Goal: Information Seeking & Learning: Learn about a topic

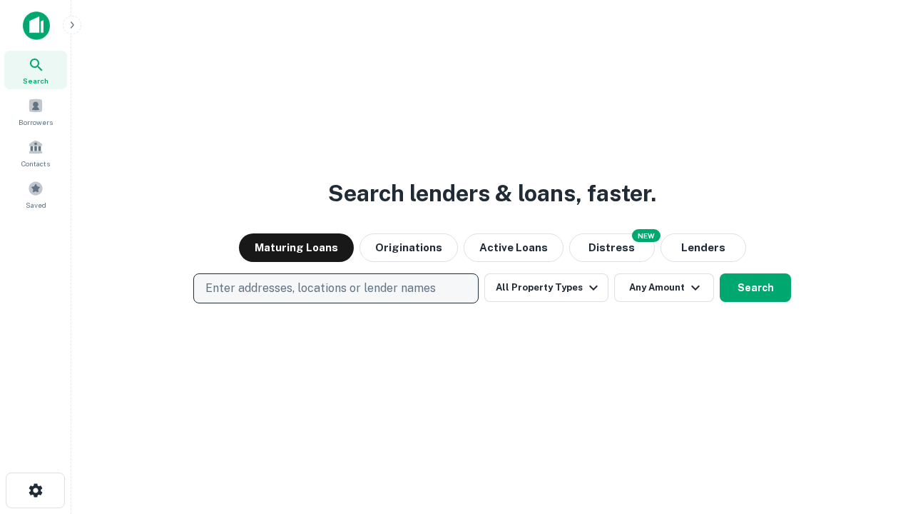
click at [335, 288] on p "Enter addresses, locations or lender names" at bounding box center [320, 288] width 230 height 17
type input "**********"
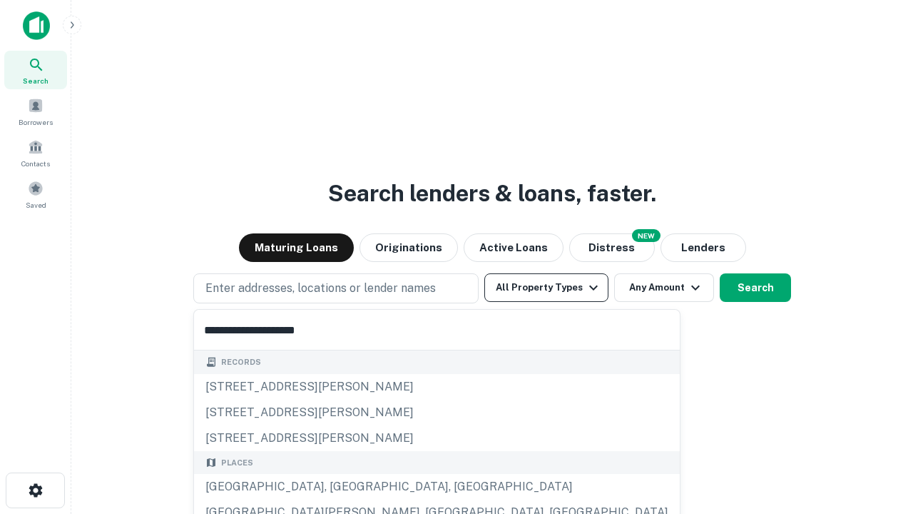
click at [341, 487] on div "Santa Monica, CA, USA" at bounding box center [437, 487] width 486 height 26
click at [547, 288] on button "All Property Types" at bounding box center [546, 287] width 124 height 29
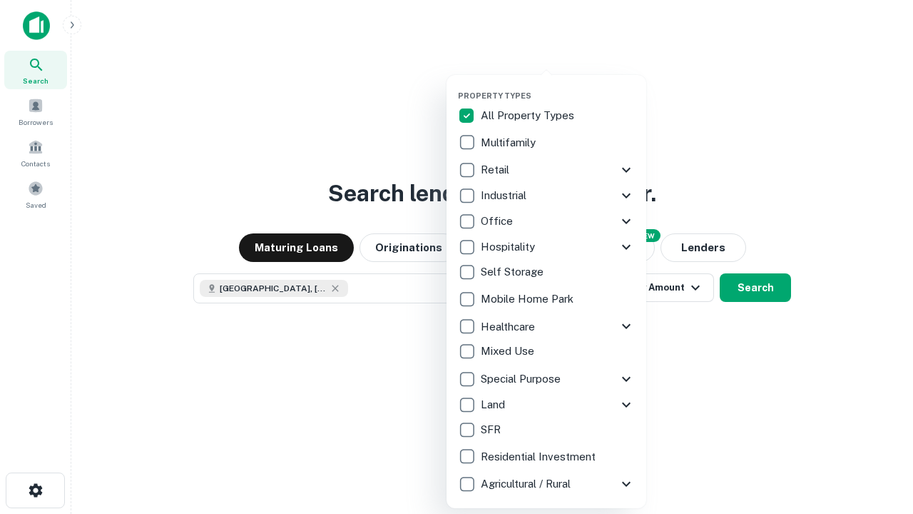
click at [558, 86] on button "button" at bounding box center [558, 86] width 200 height 1
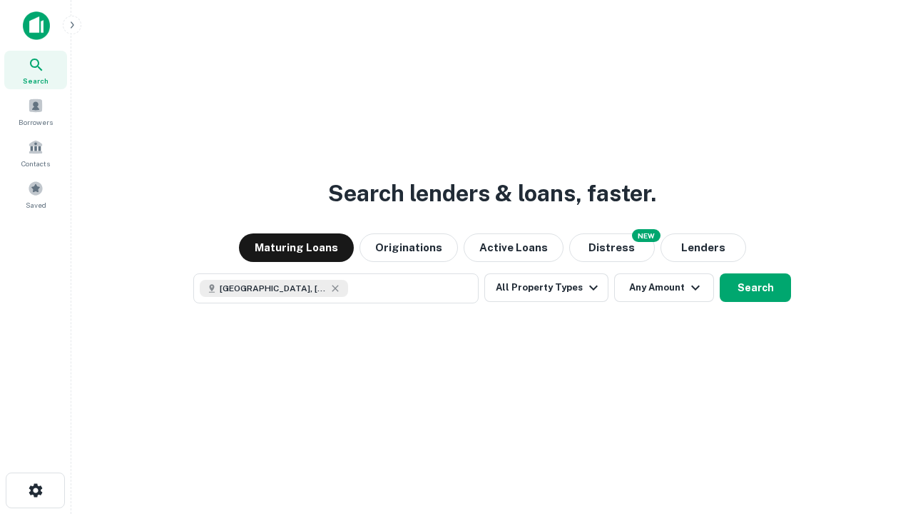
scroll to position [23, 0]
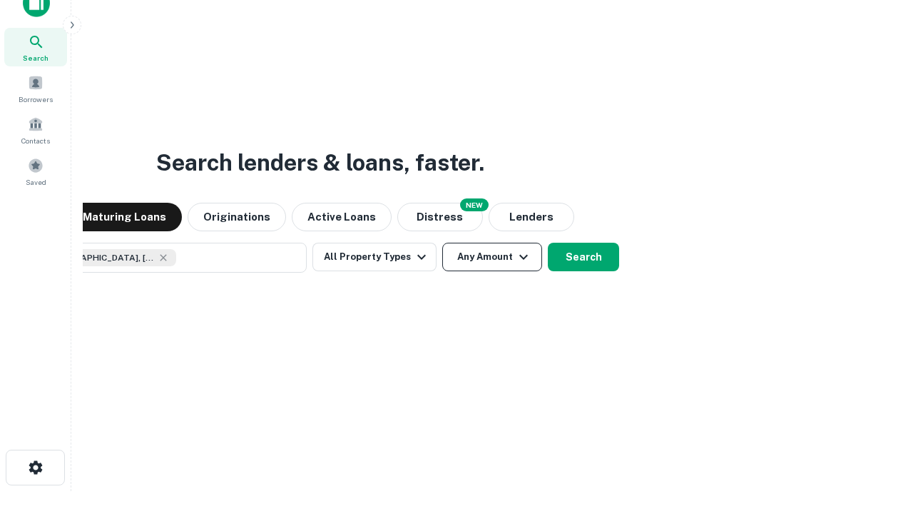
click at [442, 243] on button "Any Amount" at bounding box center [492, 257] width 100 height 29
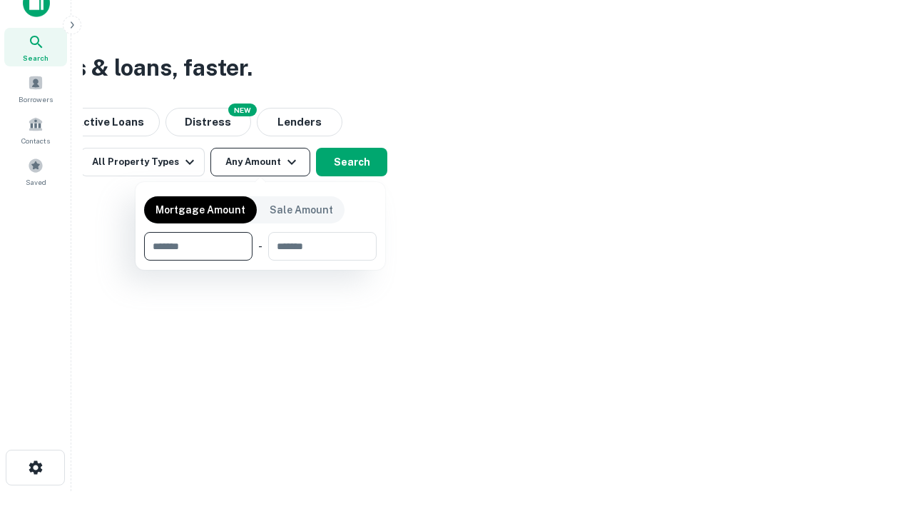
type input "*******"
click at [260, 260] on button "button" at bounding box center [260, 260] width 233 height 1
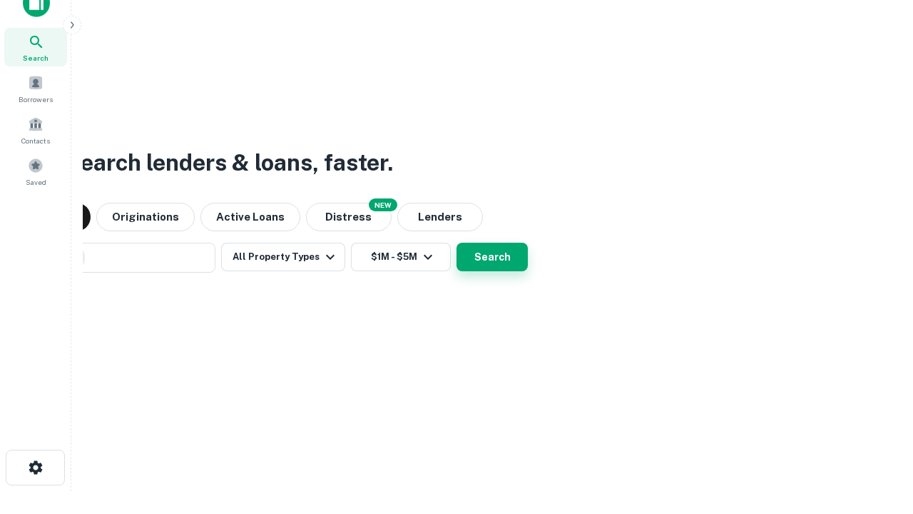
click at [457, 243] on button "Search" at bounding box center [492, 257] width 71 height 29
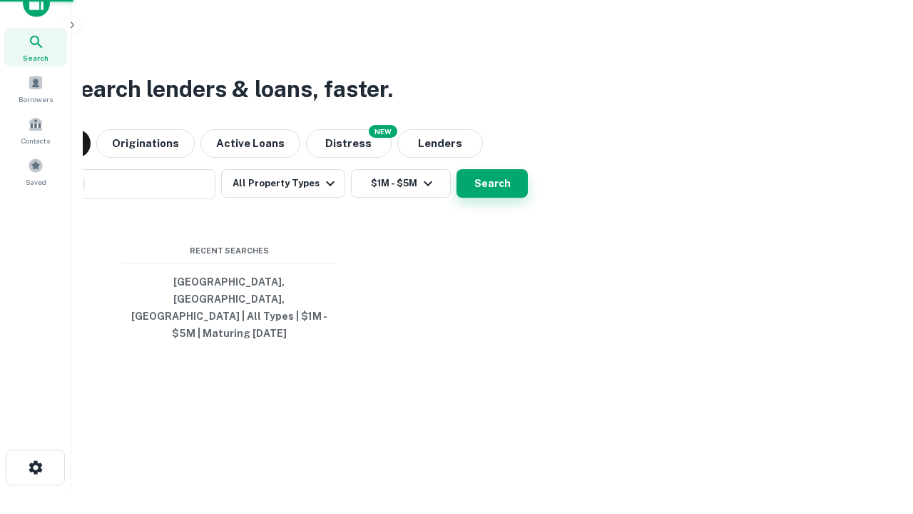
scroll to position [46, 404]
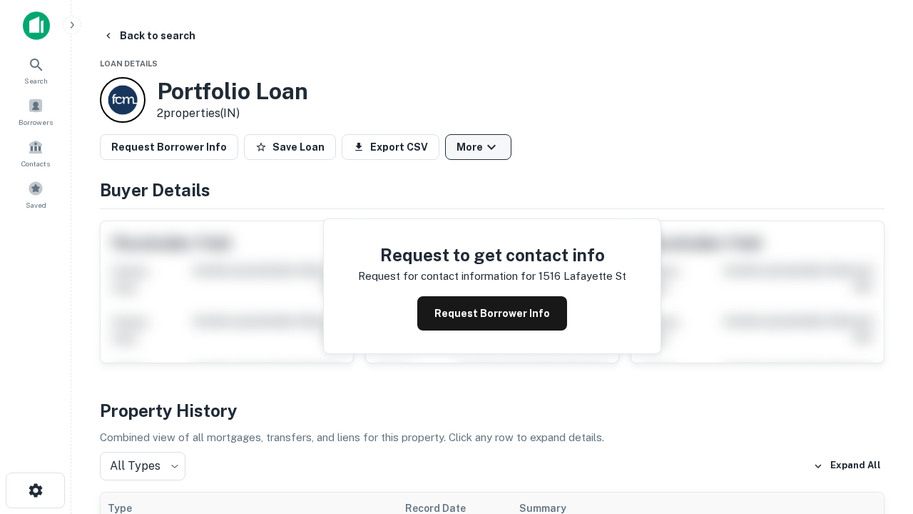
click at [478, 147] on button "More" at bounding box center [478, 147] width 66 height 26
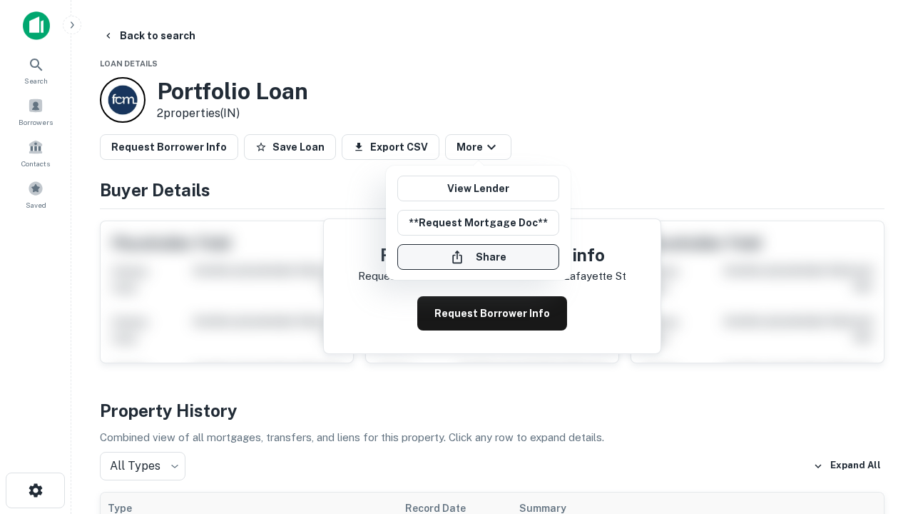
click at [478, 257] on button "Share" at bounding box center [478, 257] width 162 height 26
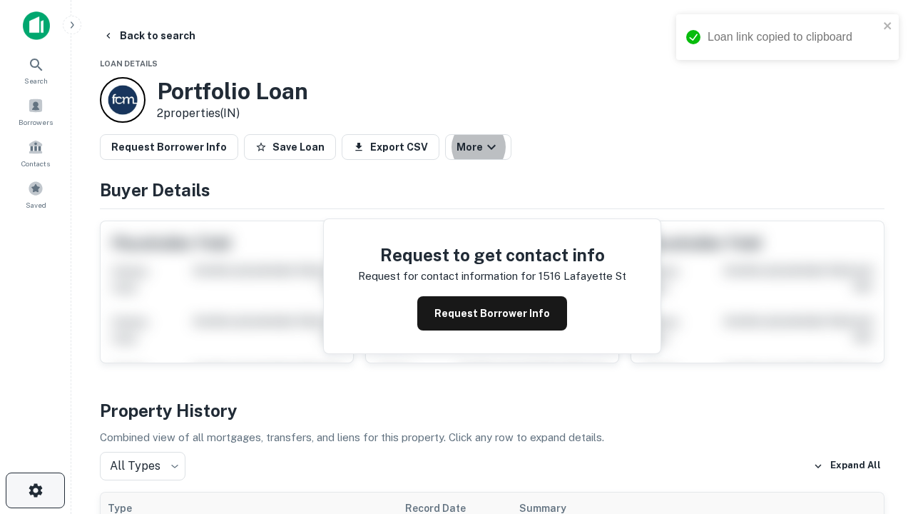
click at [35, 490] on icon "button" at bounding box center [35, 490] width 17 height 17
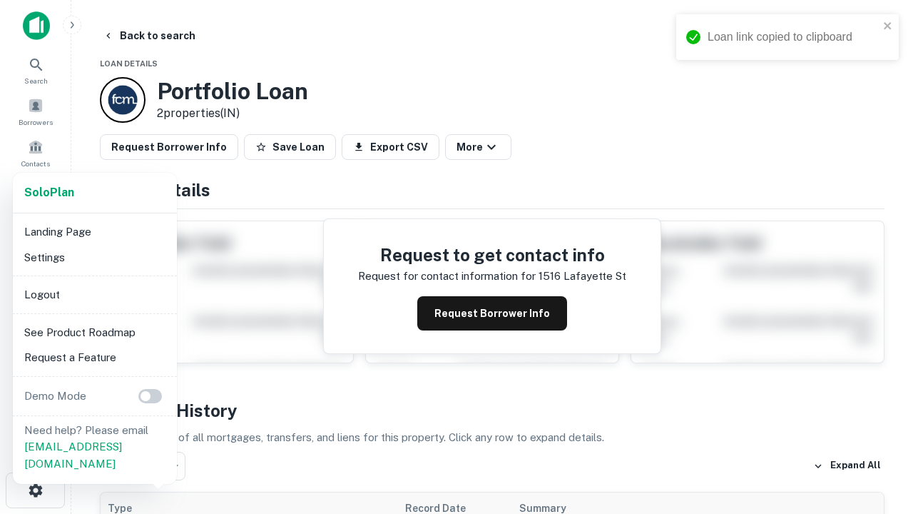
click at [94, 294] on li "Logout" at bounding box center [95, 295] width 153 height 26
